Goal: Task Accomplishment & Management: Manage account settings

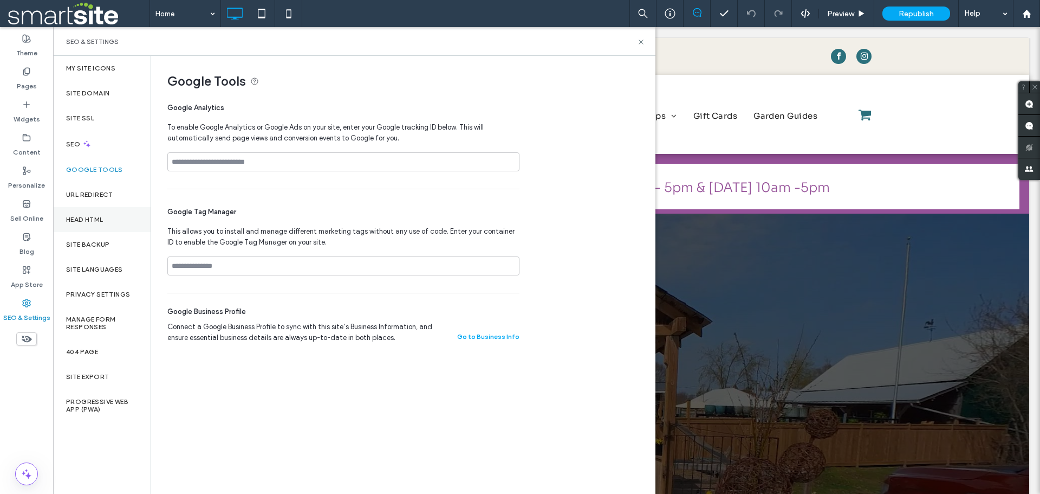
click at [97, 213] on div "Head HTML" at bounding box center [102, 219] width 98 height 25
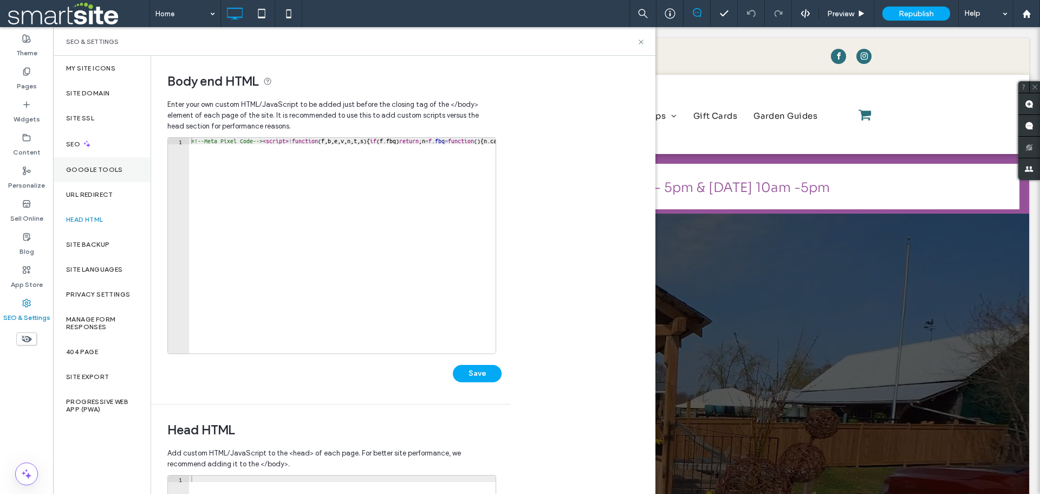
click at [87, 166] on label "Google Tools" at bounding box center [94, 170] width 57 height 8
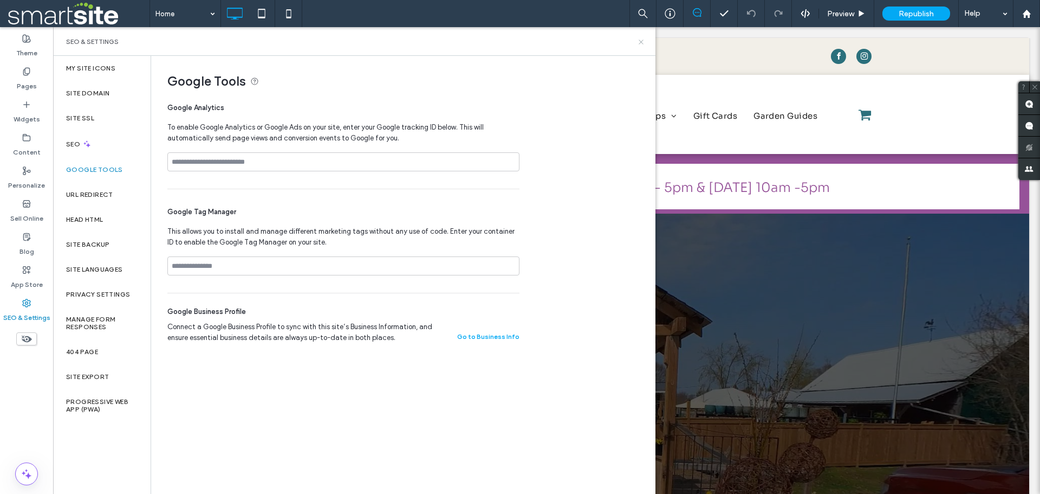
click at [640, 40] on icon at bounding box center [641, 42] width 8 height 8
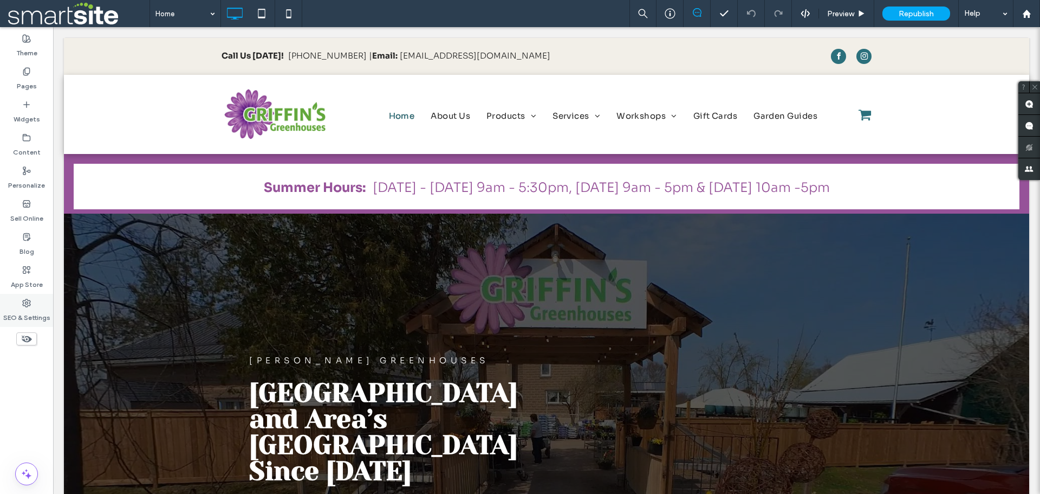
click at [29, 304] on icon at bounding box center [26, 303] width 9 height 9
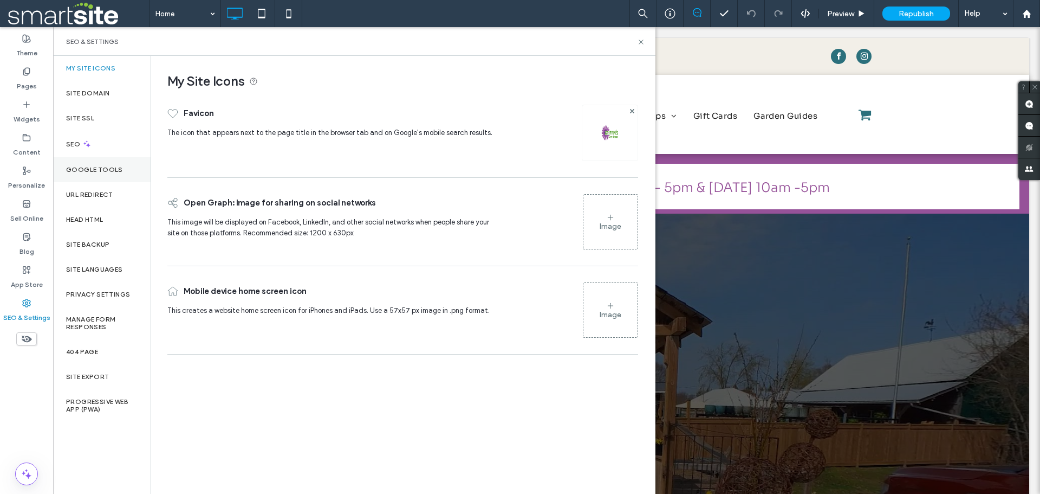
click at [100, 172] on label "Google Tools" at bounding box center [94, 170] width 57 height 8
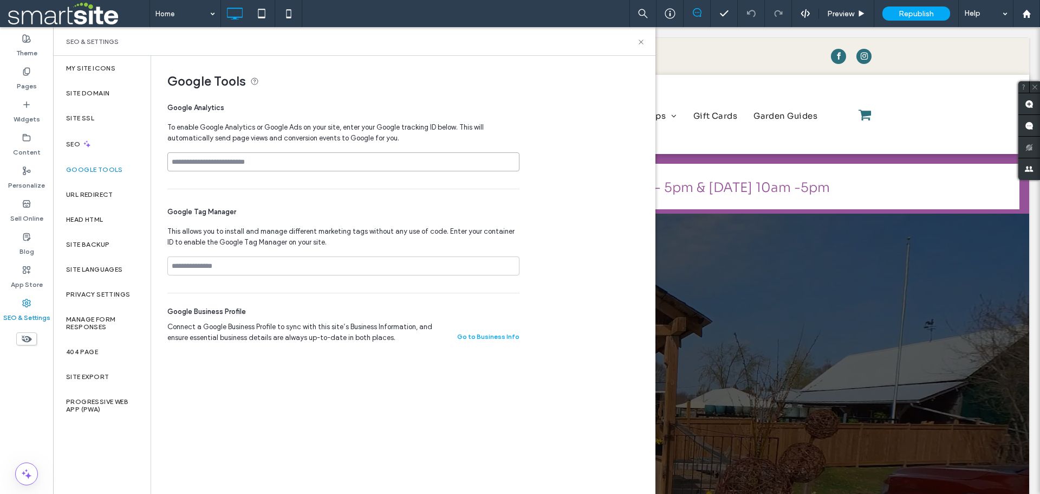
click at [219, 154] on input at bounding box center [343, 161] width 352 height 19
paste input "**********"
type input "**********"
click at [523, 88] on span "Google Tools" at bounding box center [402, 81] width 471 height 16
click at [642, 43] on icon at bounding box center [641, 42] width 8 height 8
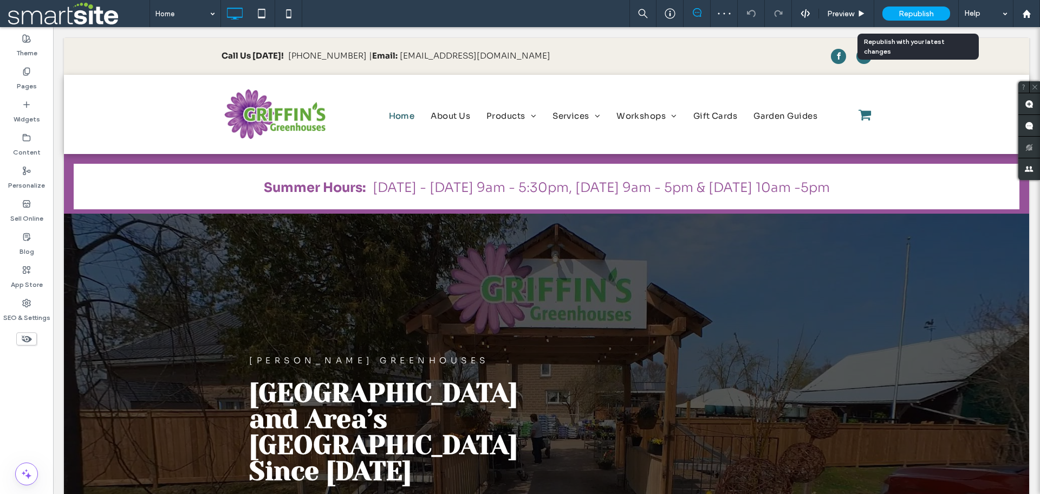
click at [932, 11] on span "Republish" at bounding box center [916, 13] width 35 height 9
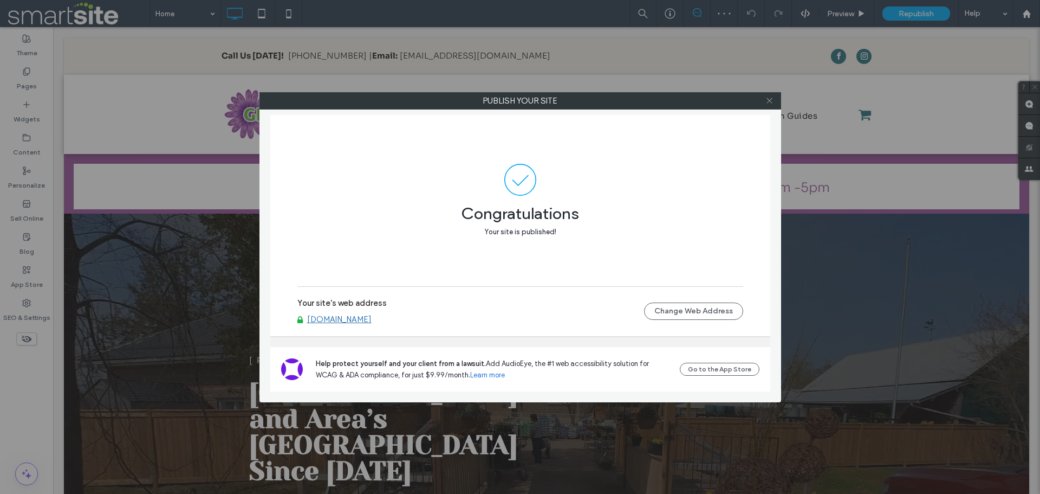
click at [768, 98] on icon at bounding box center [769, 100] width 8 height 8
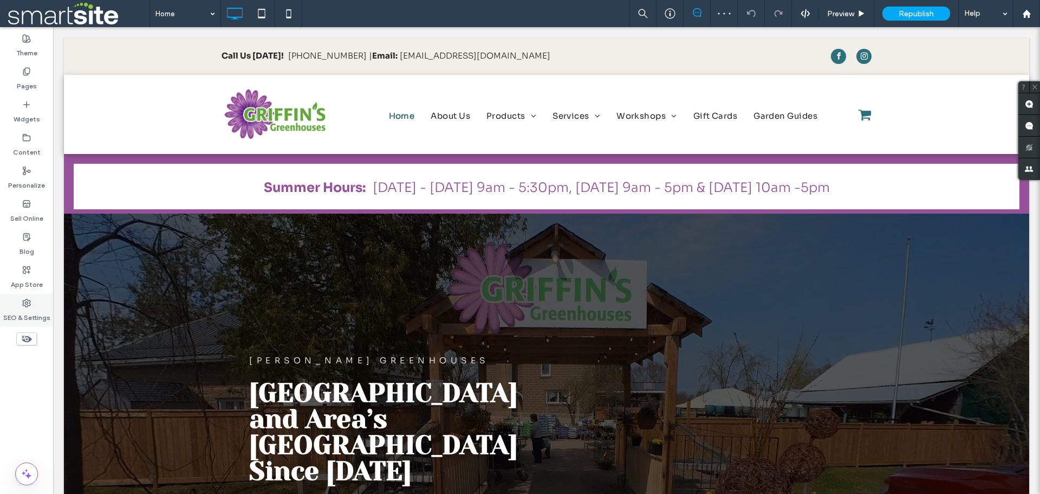
click at [30, 303] on use at bounding box center [27, 303] width 8 height 8
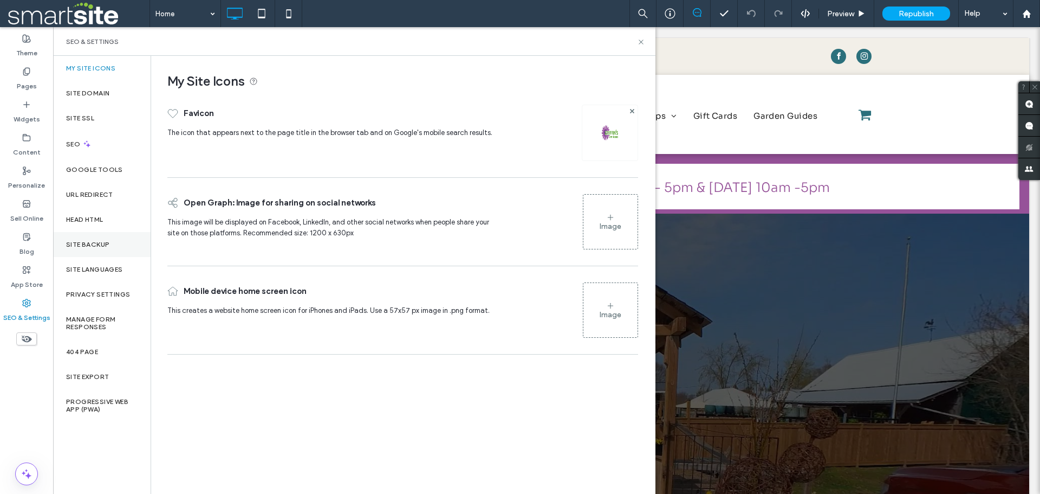
click at [97, 248] on label "Site Backup" at bounding box center [87, 245] width 43 height 8
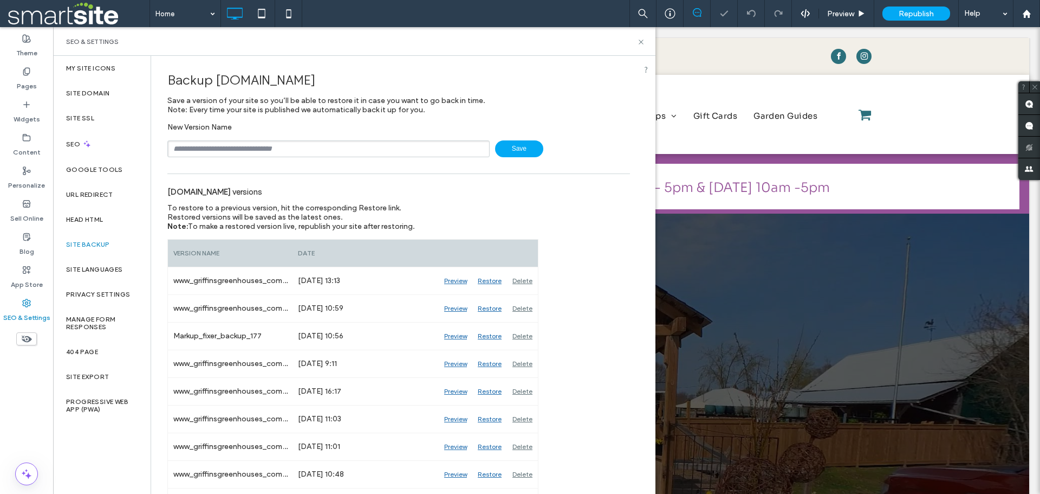
click at [254, 145] on input "text" at bounding box center [328, 148] width 322 height 17
type input "**********"
click at [505, 156] on span "Save" at bounding box center [519, 148] width 48 height 17
click at [640, 41] on use at bounding box center [641, 42] width 4 height 4
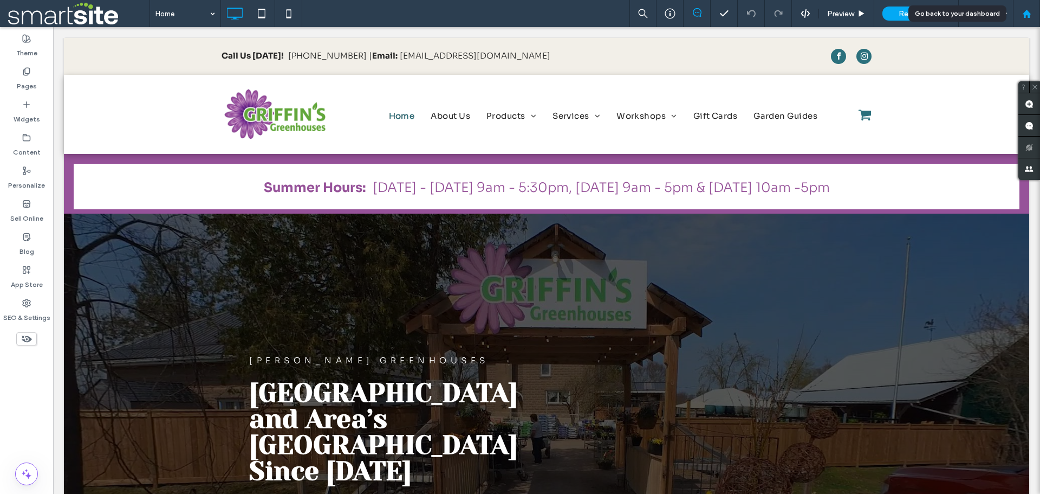
click at [1034, 10] on div at bounding box center [1027, 13] width 26 height 9
